Goal: Task Accomplishment & Management: Manage account settings

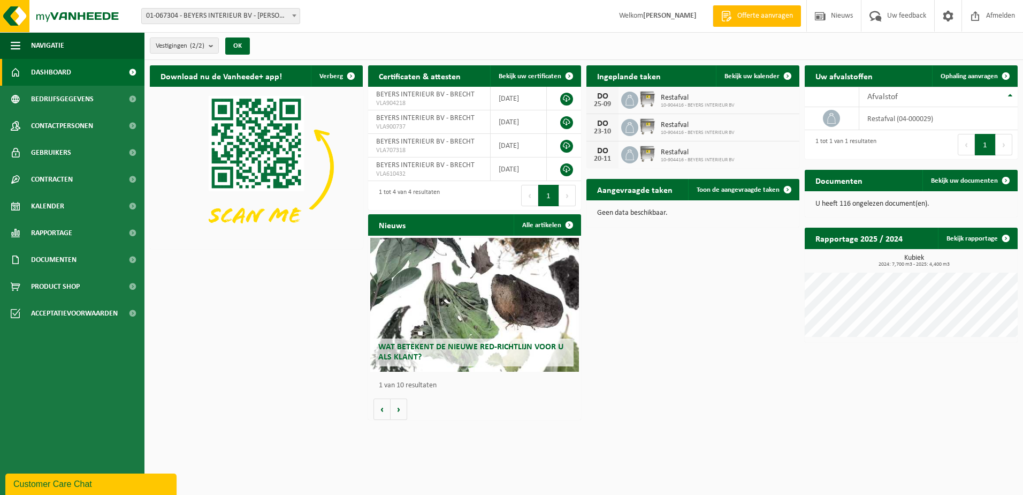
click at [648, 100] on img at bounding box center [648, 99] width 18 height 18
click at [606, 101] on div "25-09" at bounding box center [602, 104] width 21 height 7
click at [648, 99] on img at bounding box center [648, 99] width 18 height 18
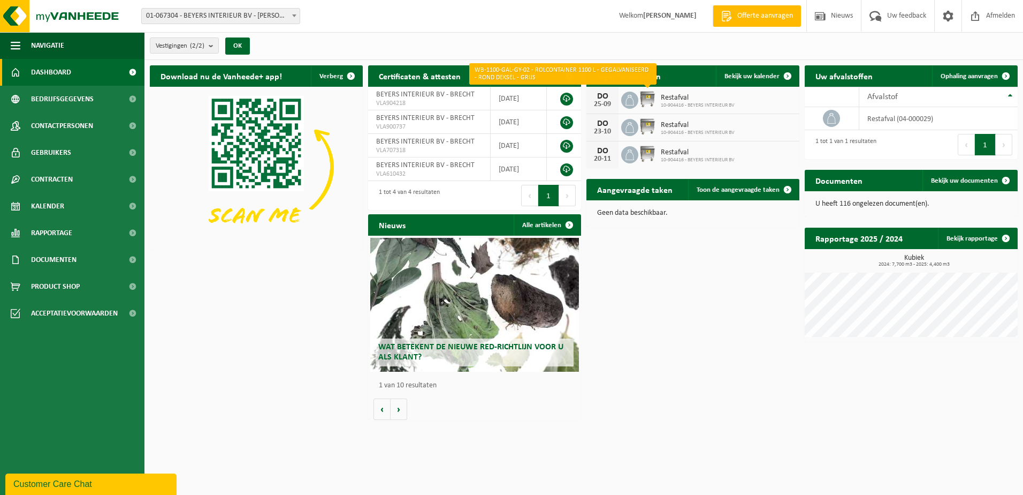
click at [647, 96] on img at bounding box center [648, 99] width 18 height 18
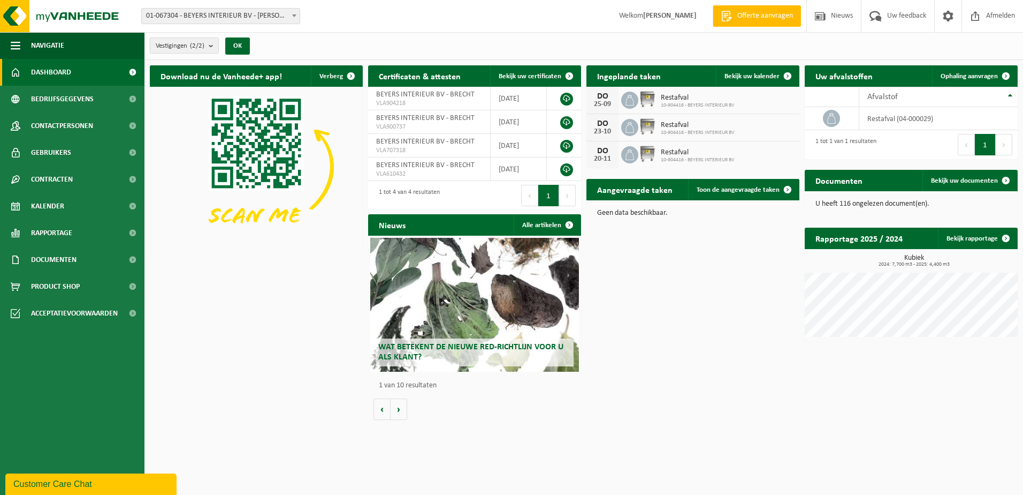
click at [632, 97] on icon at bounding box center [630, 100] width 11 height 11
click at [649, 97] on img at bounding box center [648, 99] width 18 height 18
click at [679, 97] on span "Restafval" at bounding box center [698, 98] width 74 height 9
click at [41, 203] on span "Kalender" at bounding box center [47, 206] width 33 height 27
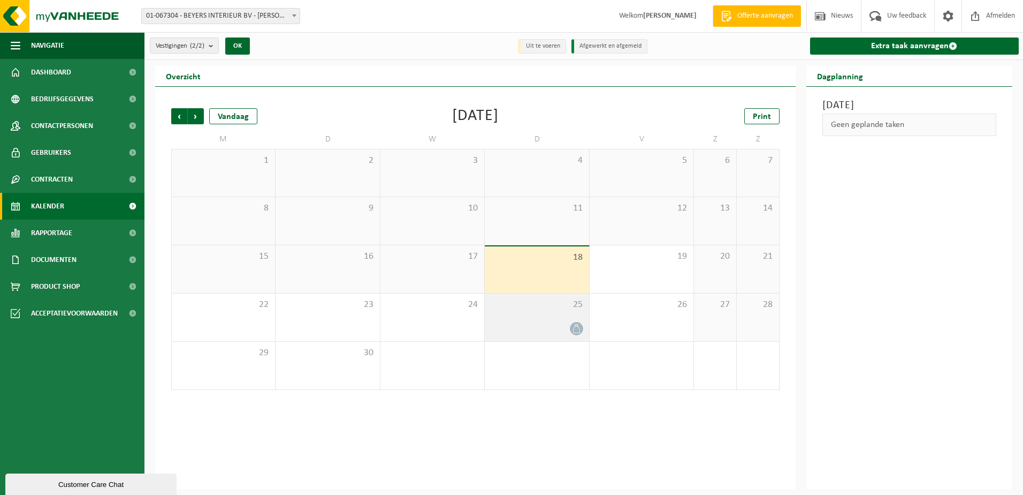
click at [573, 325] on icon at bounding box center [576, 328] width 9 height 9
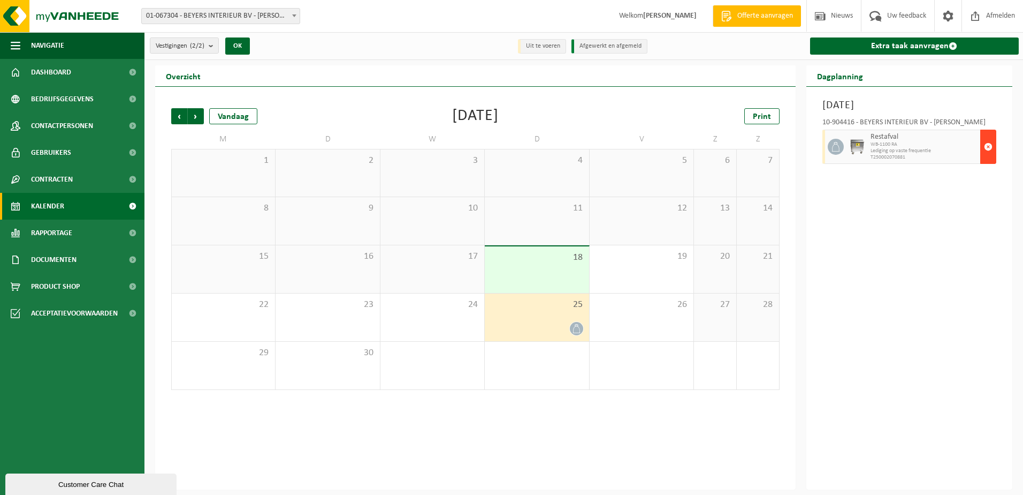
click at [989, 147] on span "button" at bounding box center [988, 146] width 9 height 21
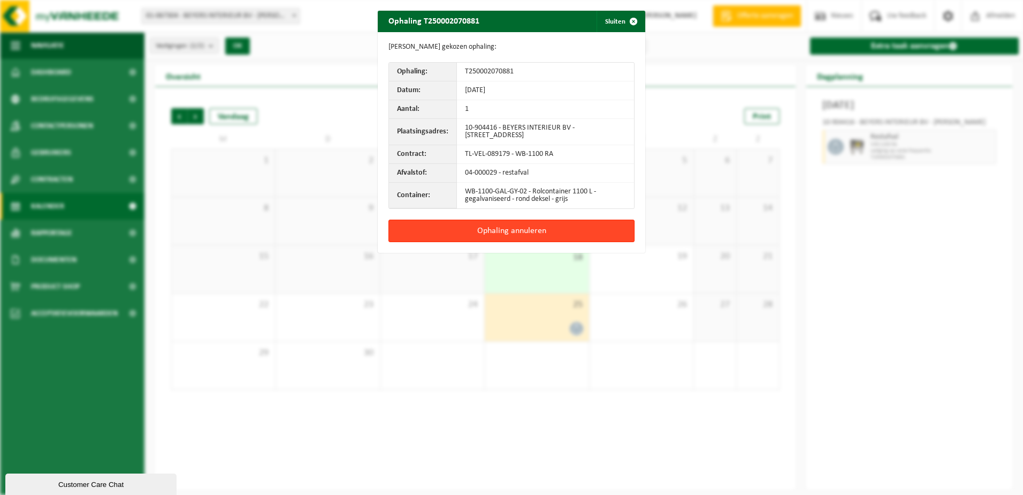
click at [511, 233] on button "Ophaling annuleren" at bounding box center [512, 230] width 246 height 22
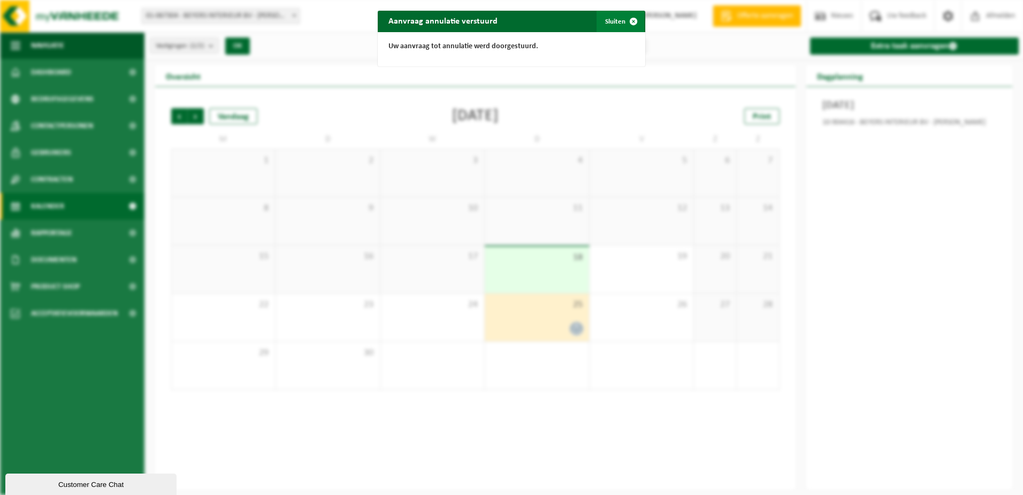
click at [629, 20] on span "button" at bounding box center [633, 21] width 21 height 21
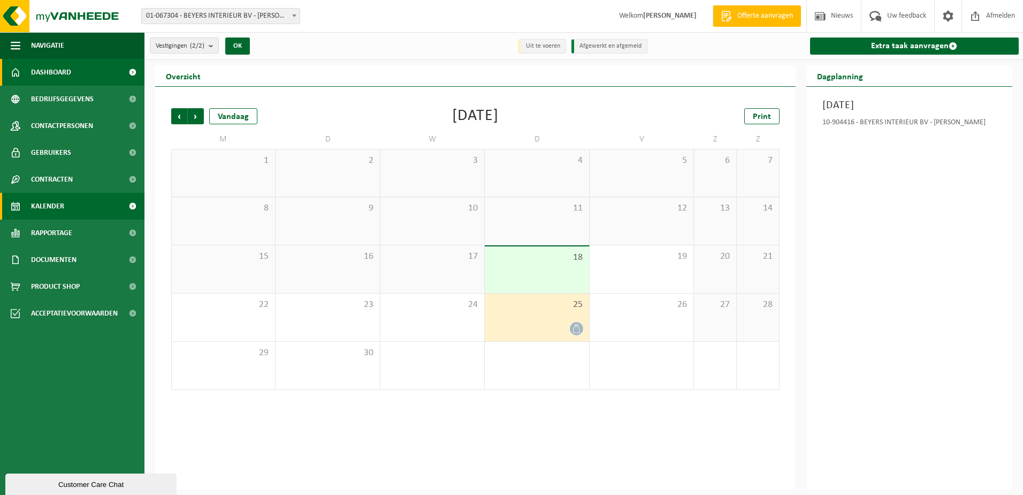
click at [52, 72] on span "Dashboard" at bounding box center [51, 72] width 40 height 27
